Goal: Task Accomplishment & Management: Manage account settings

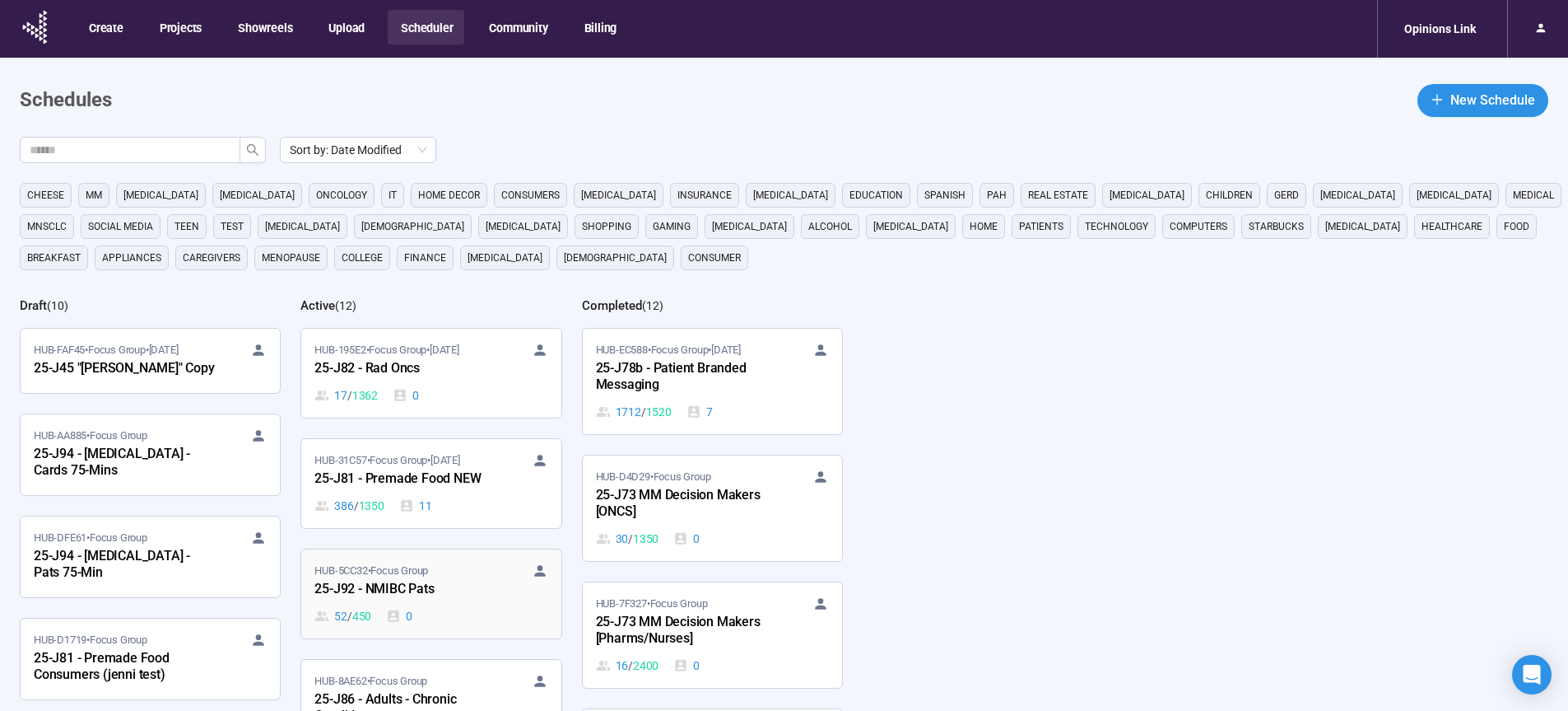
click at [420, 594] on div "25-J92 - NMIBC Pats" at bounding box center [405, 589] width 181 height 21
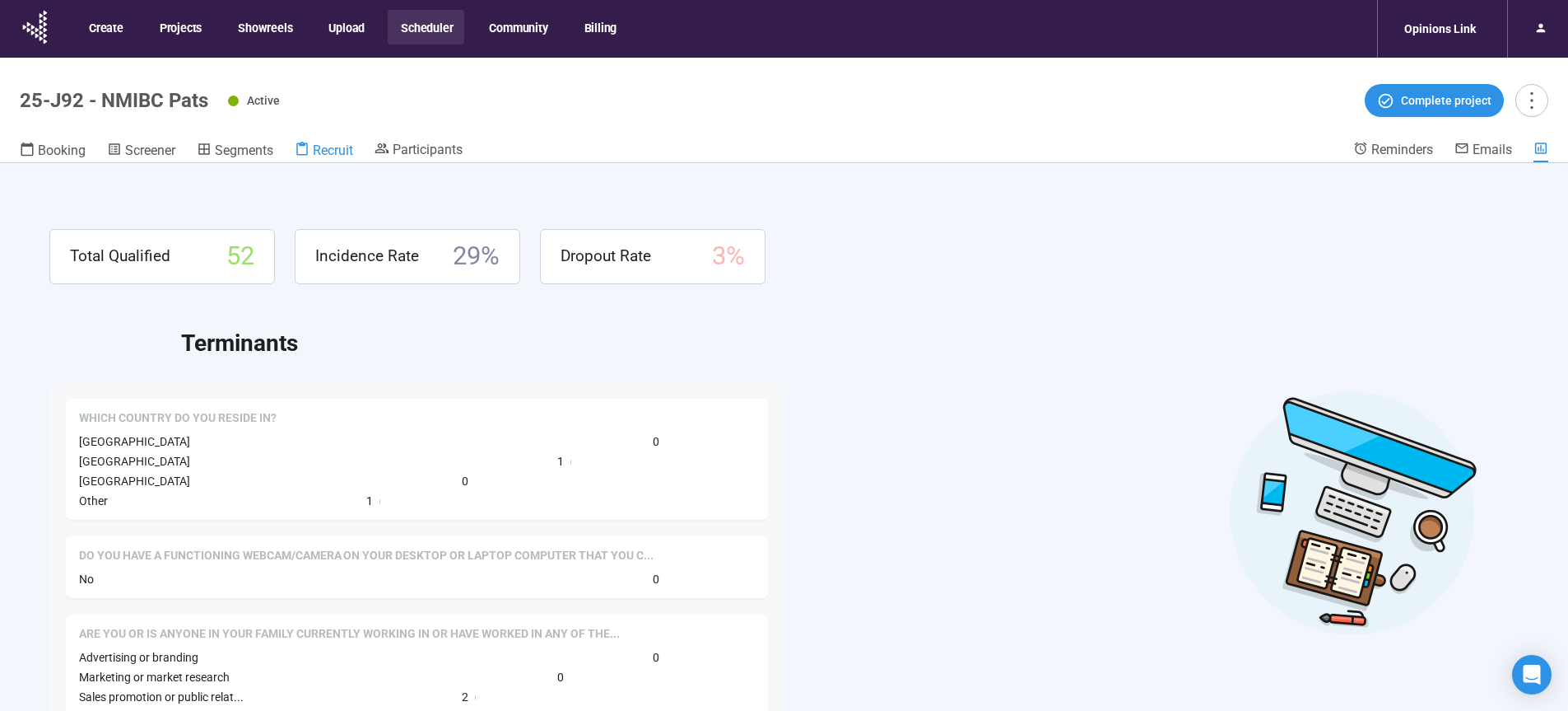
click at [338, 155] on span "Recruit" at bounding box center [333, 150] width 40 height 16
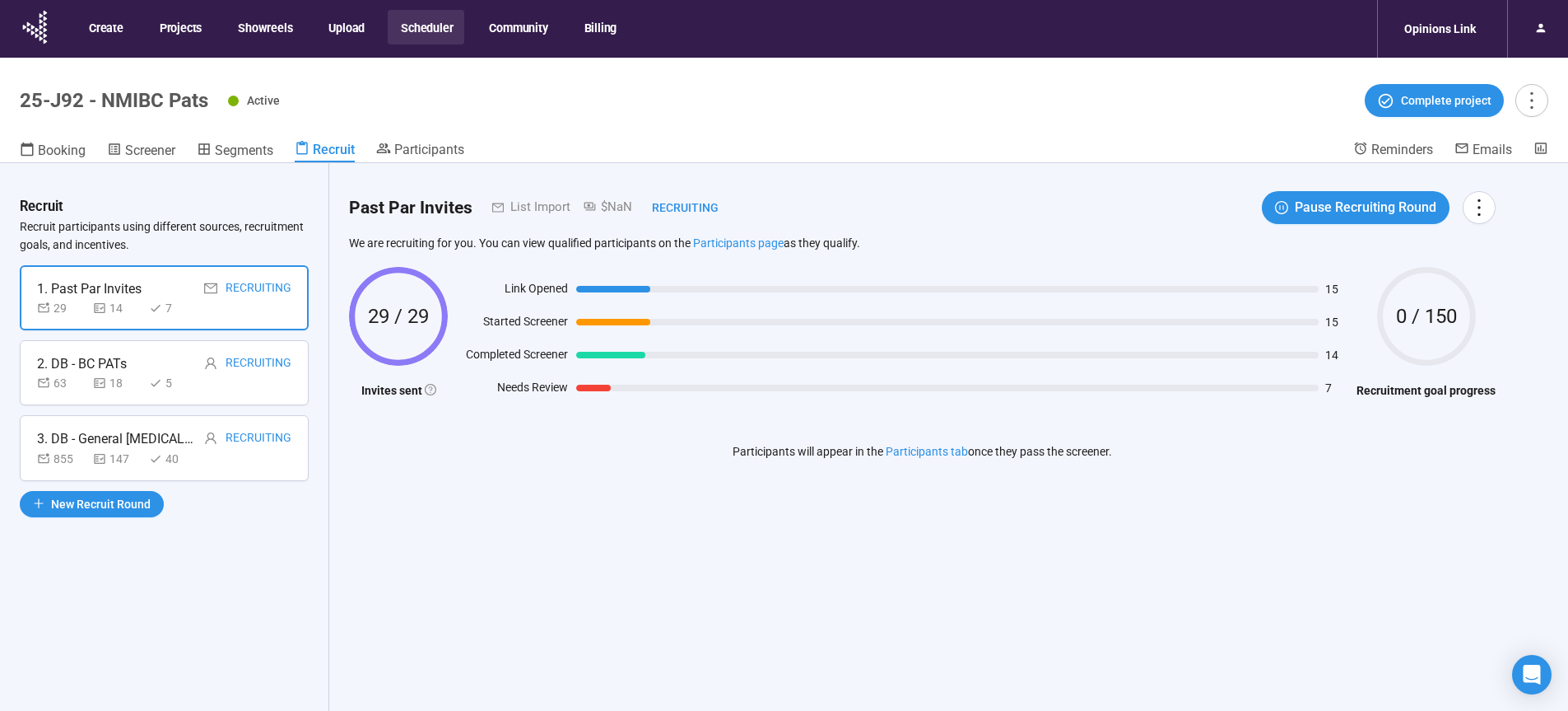
click at [144, 307] on div "29 14 7" at bounding box center [117, 308] width 161 height 18
click at [163, 358] on div "2. DB - BC PATs Recruiting" at bounding box center [164, 363] width 254 height 21
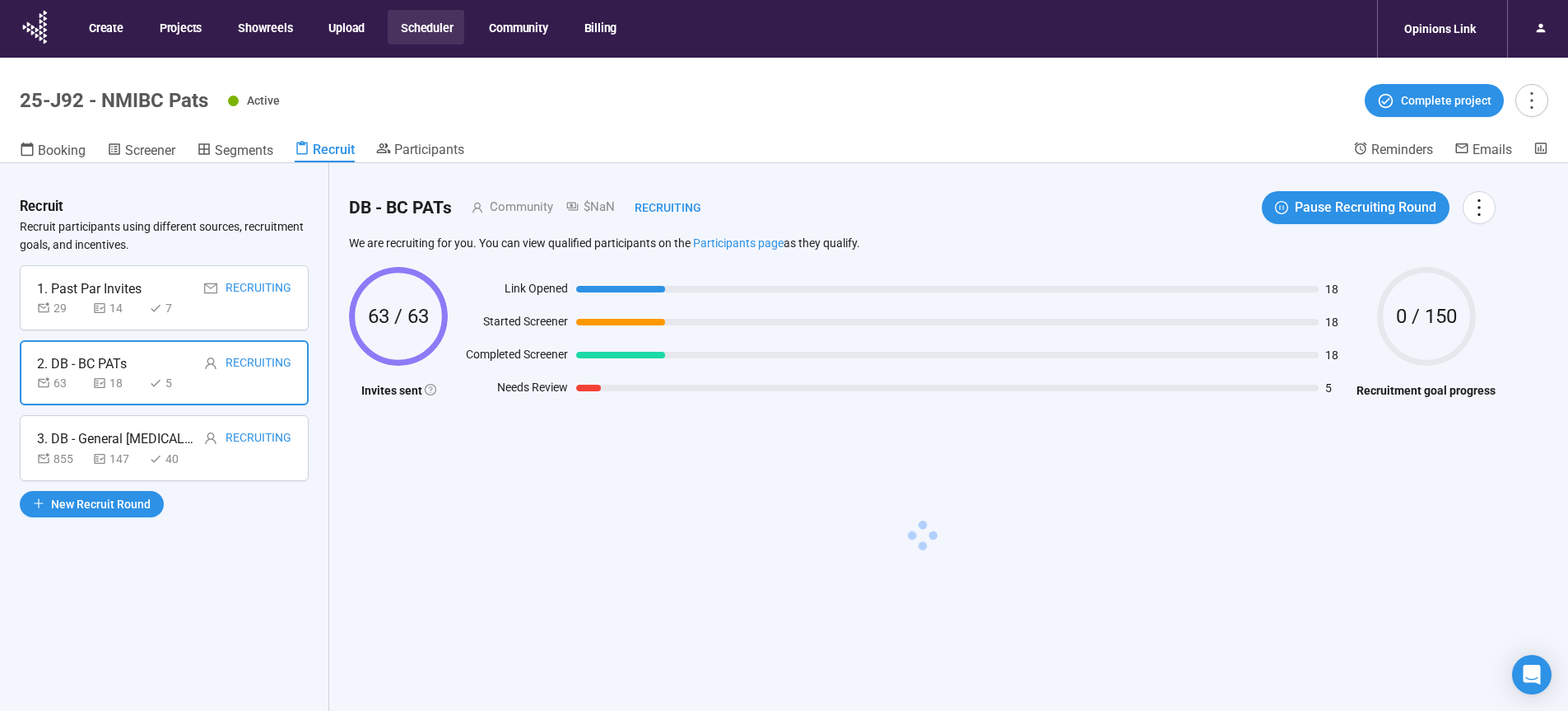
click at [210, 473] on div "3. DB - General Cancer Recruiting 855 147 40" at bounding box center [164, 447] width 289 height 65
